Goal: Navigation & Orientation: Find specific page/section

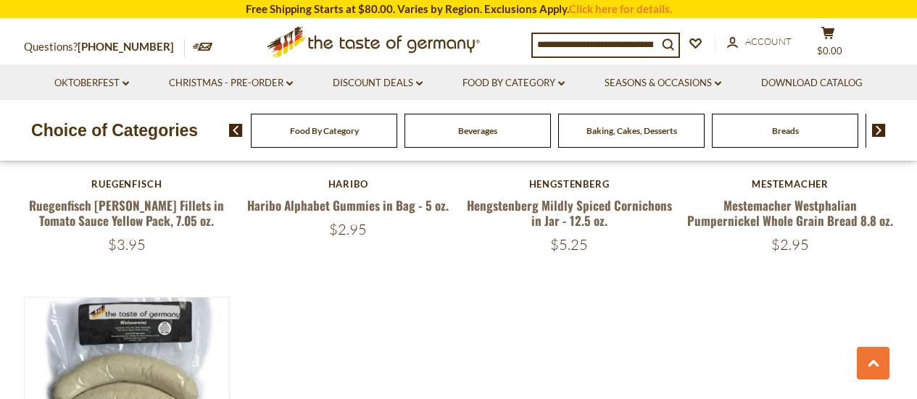
scroll to position [1232, 0]
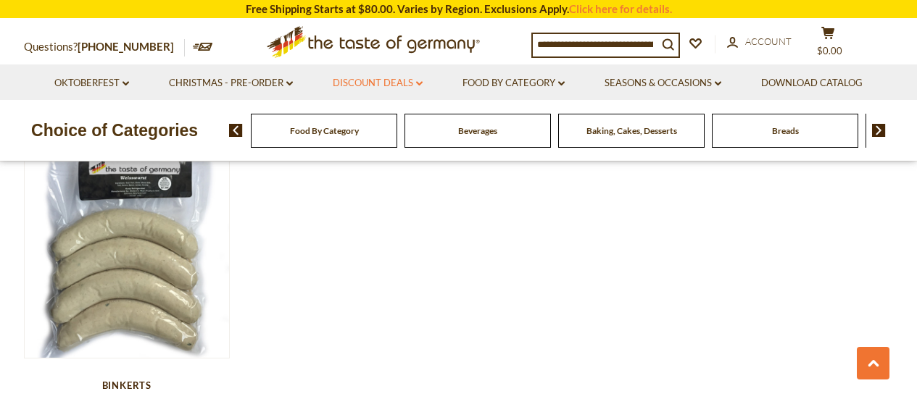
click at [359, 83] on link "Discount Deals dropdown_arrow" at bounding box center [378, 83] width 90 height 16
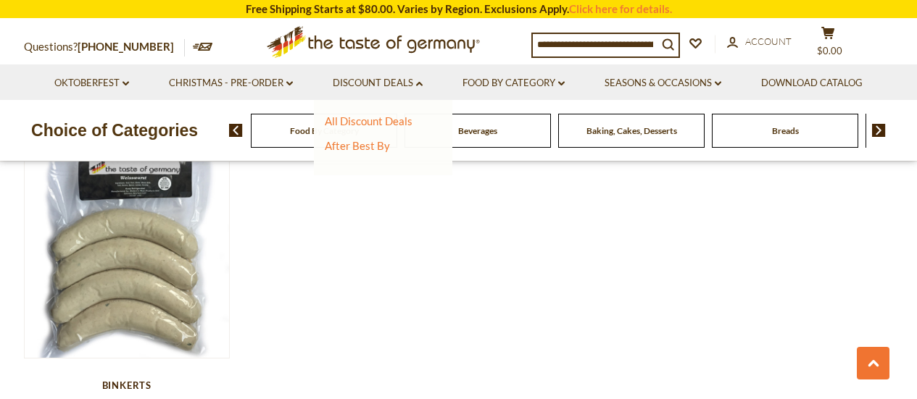
drag, startPoint x: 348, startPoint y: 216, endPoint x: 365, endPoint y: 220, distance: 17.2
click at [397, 137] on div "Beverages" at bounding box center [324, 131] width 146 height 34
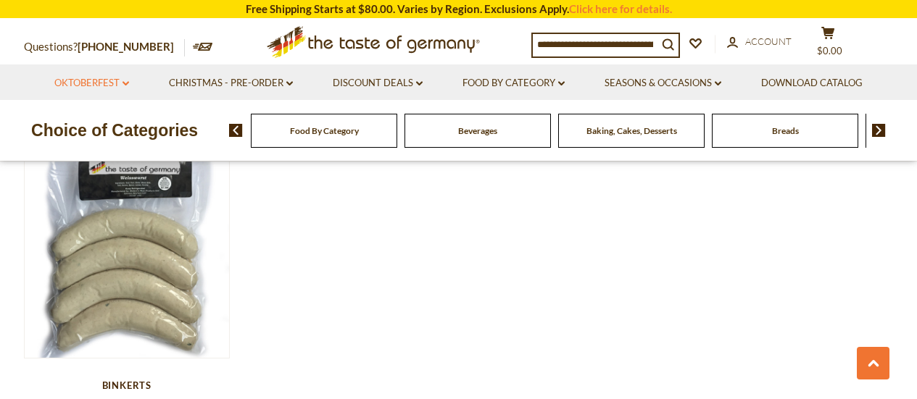
click at [88, 82] on link "Oktoberfest dropdown_arrow" at bounding box center [91, 83] width 75 height 16
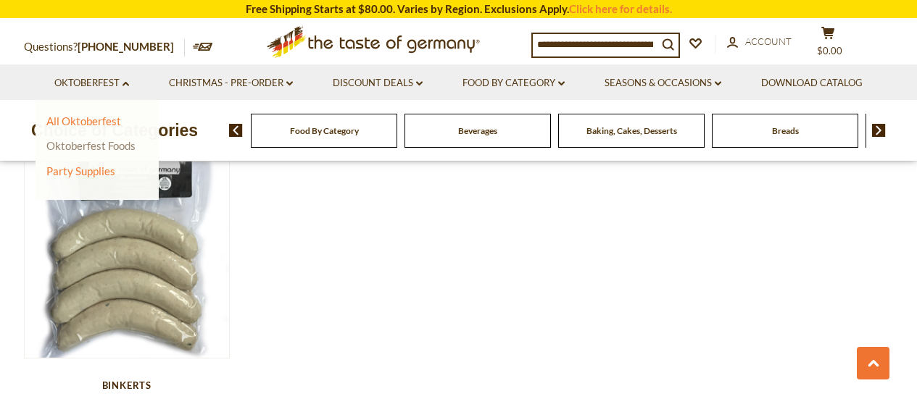
drag, startPoint x: 94, startPoint y: 146, endPoint x: 102, endPoint y: 146, distance: 8.0
click at [95, 146] on link "Oktoberfest Foods" at bounding box center [90, 145] width 89 height 13
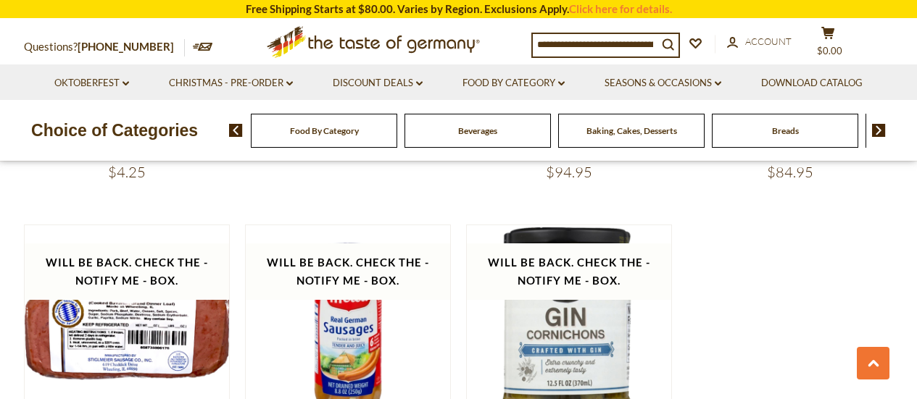
scroll to position [2392, 0]
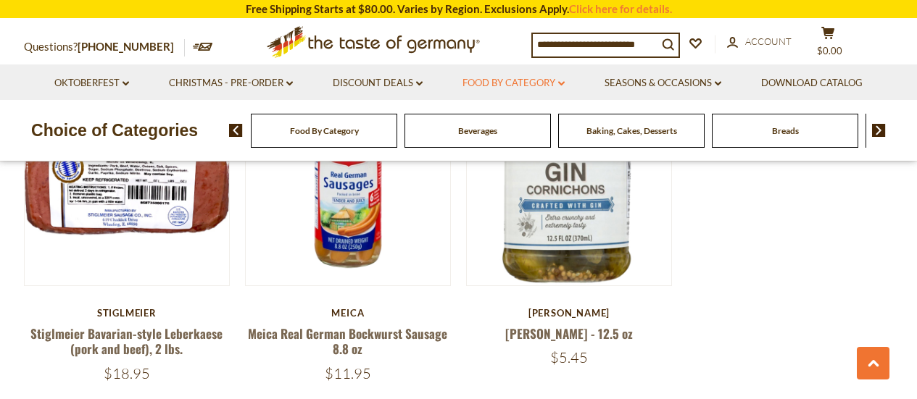
click at [544, 84] on link "Food By Category dropdown_arrow" at bounding box center [514, 83] width 102 height 16
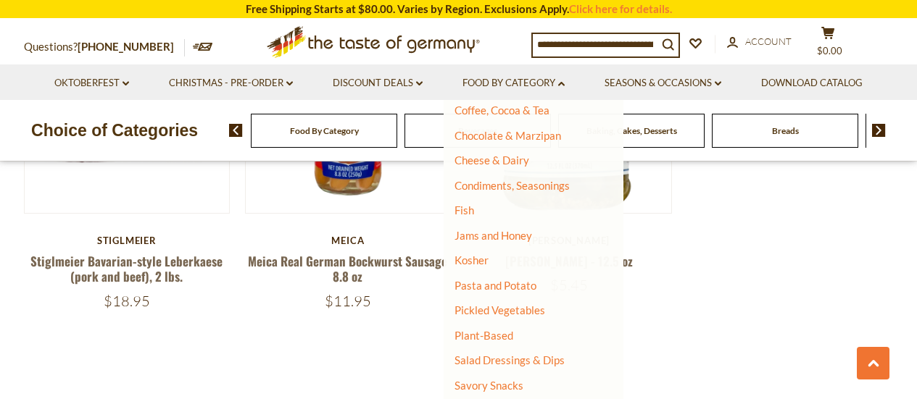
scroll to position [237, 0]
click at [515, 287] on link "Pasta and Potato" at bounding box center [496, 284] width 82 height 13
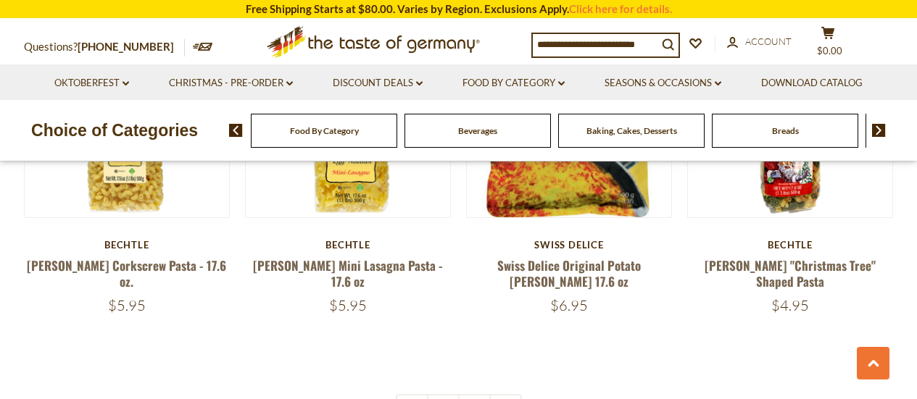
scroll to position [3480, 0]
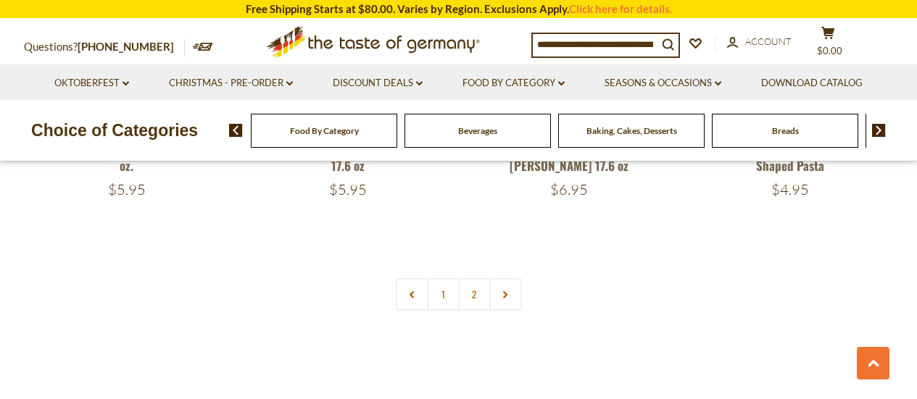
click at [471, 278] on link "2" at bounding box center [474, 294] width 33 height 33
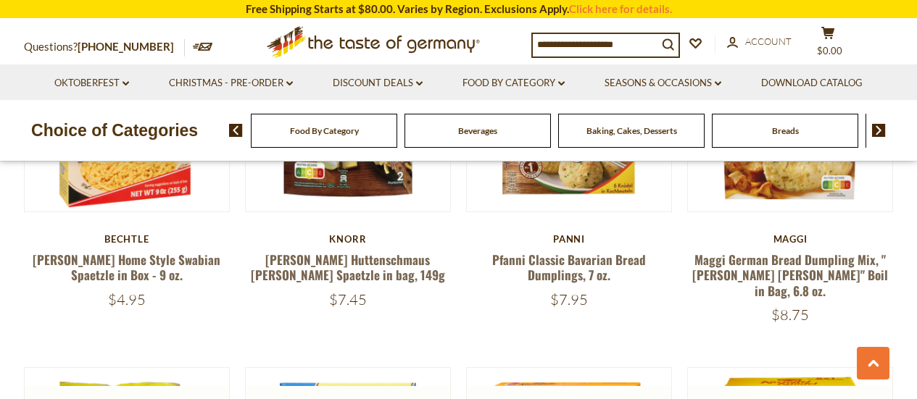
scroll to position [928, 0]
